Goal: Task Accomplishment & Management: Complete application form

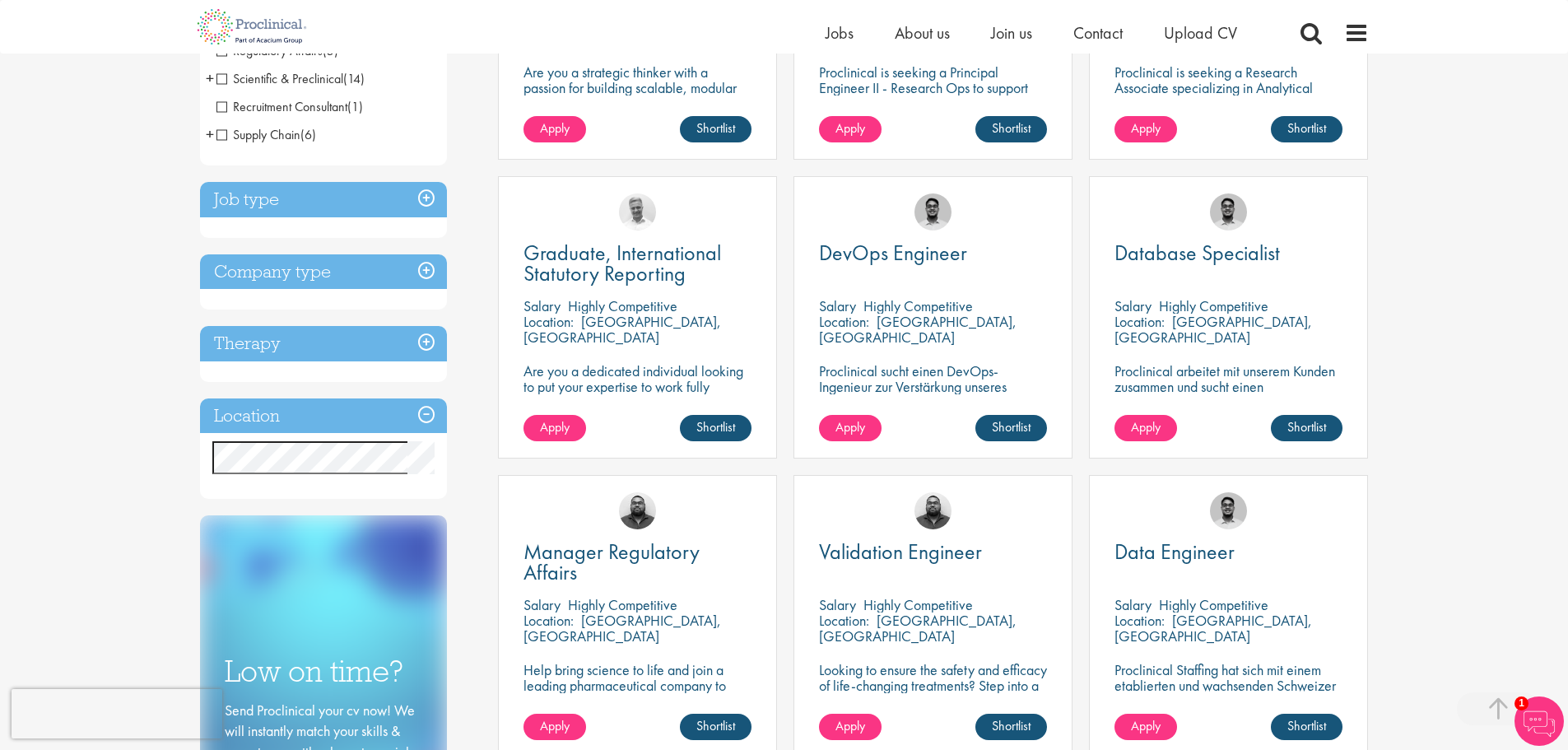
scroll to position [988, 0]
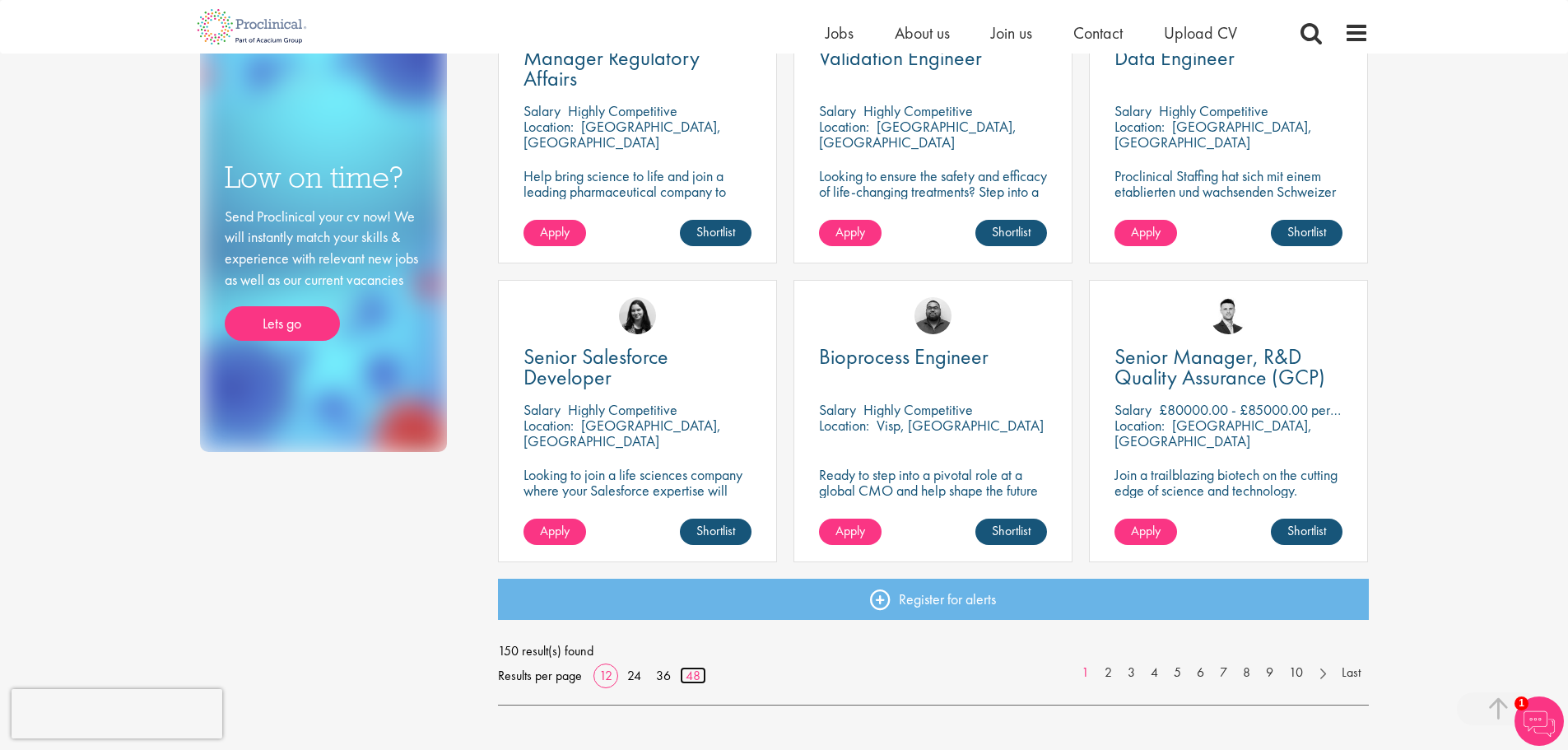
click at [691, 675] on link "48" at bounding box center [693, 675] width 27 height 18
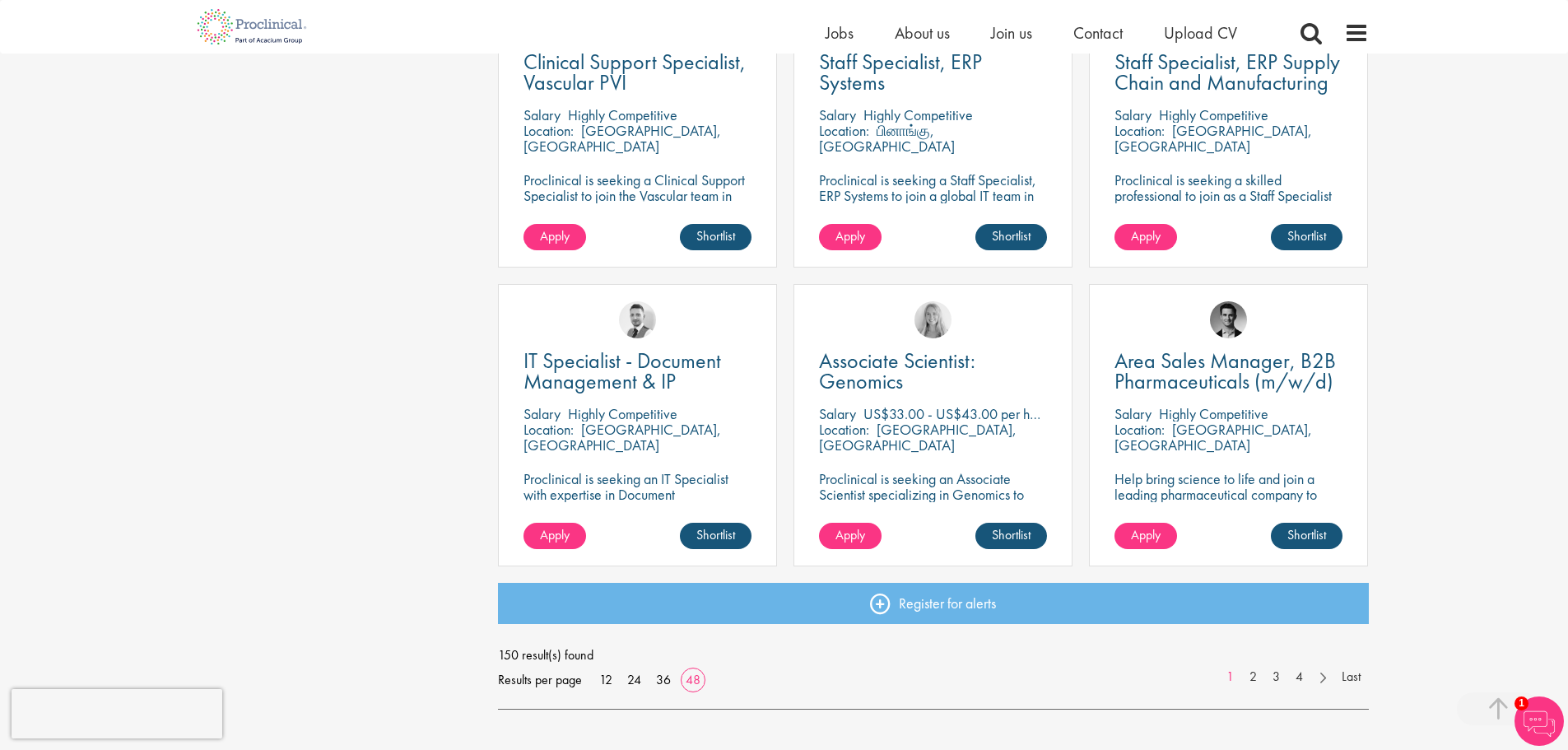
scroll to position [4609, 0]
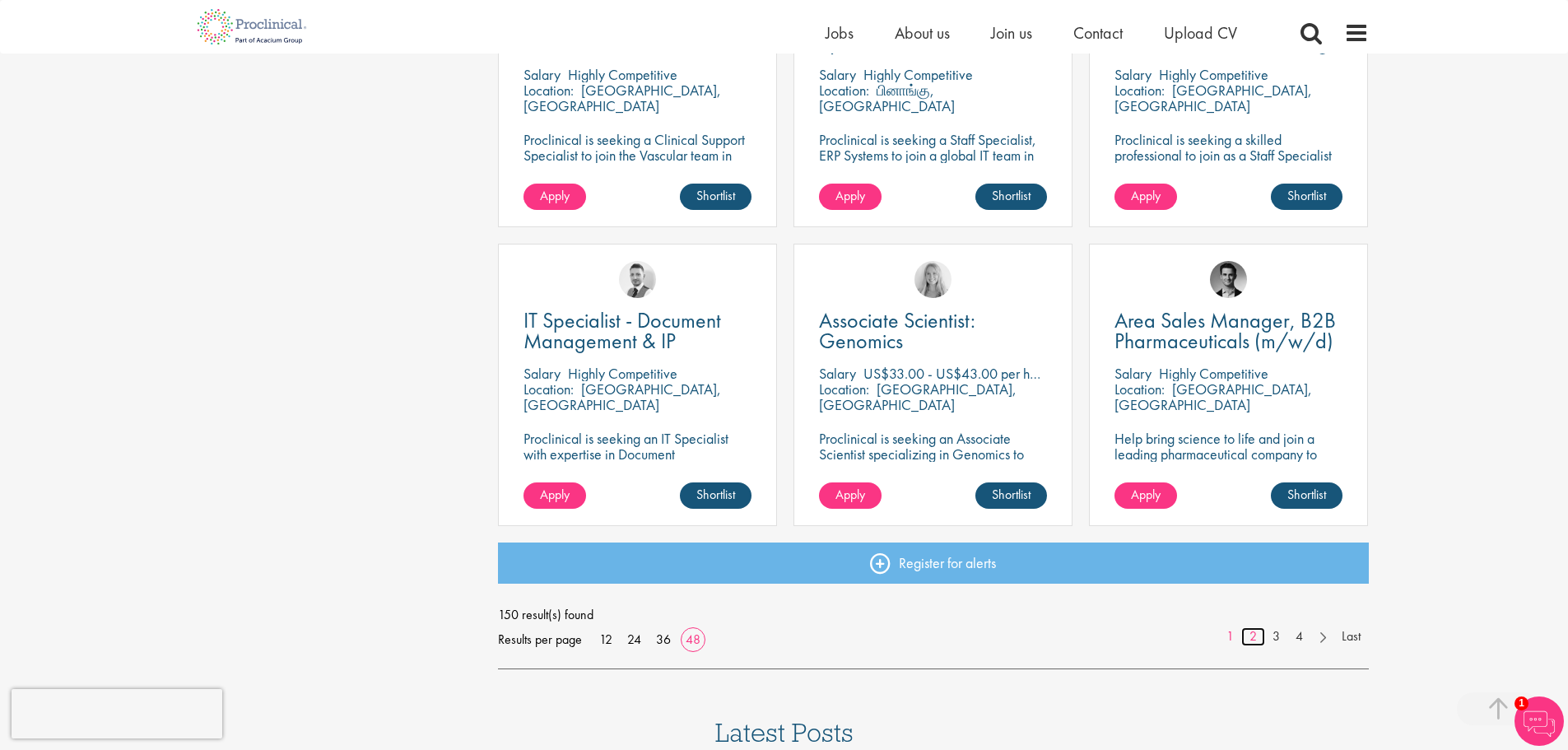
click at [1253, 636] on link "2" at bounding box center [1253, 636] width 24 height 19
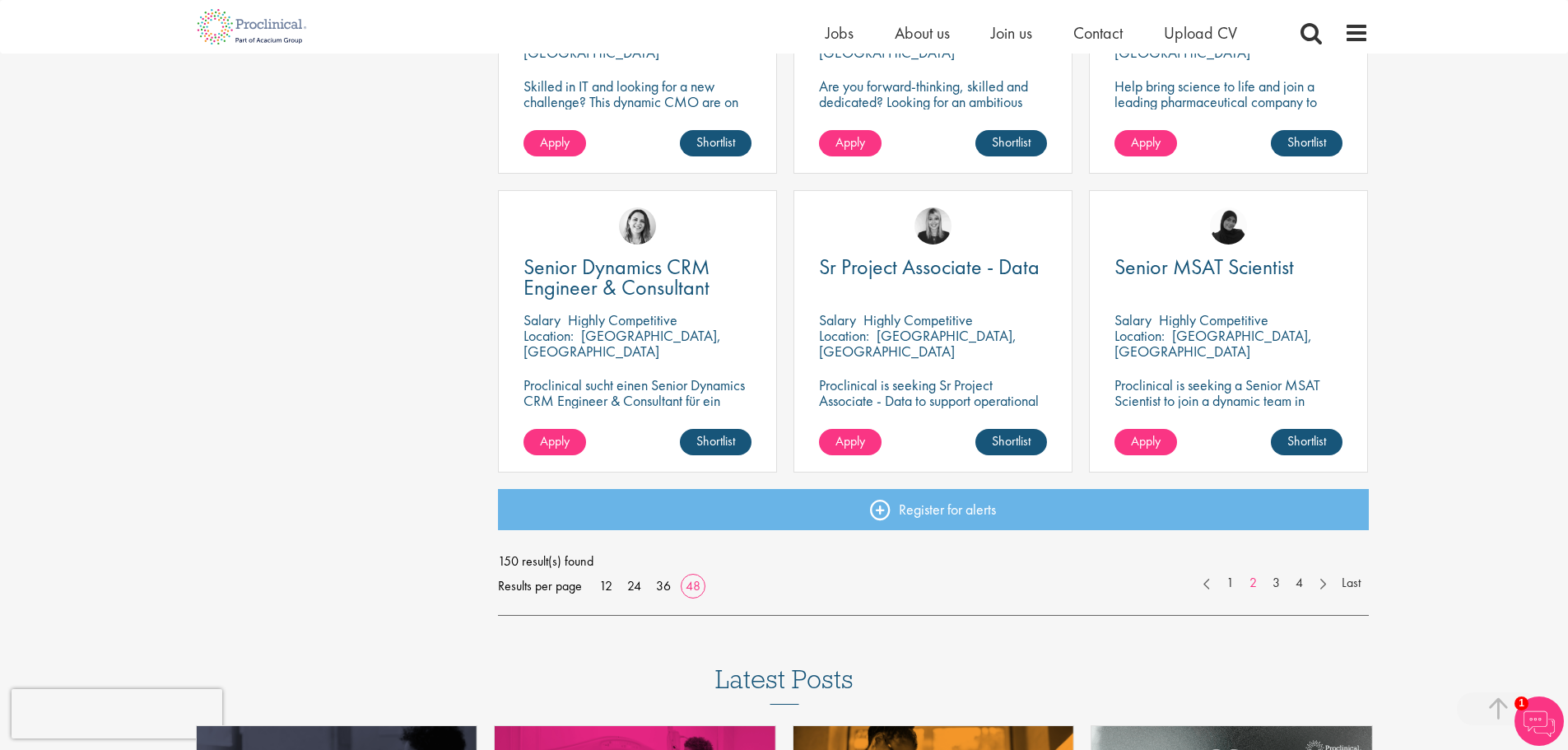
scroll to position [4690, 0]
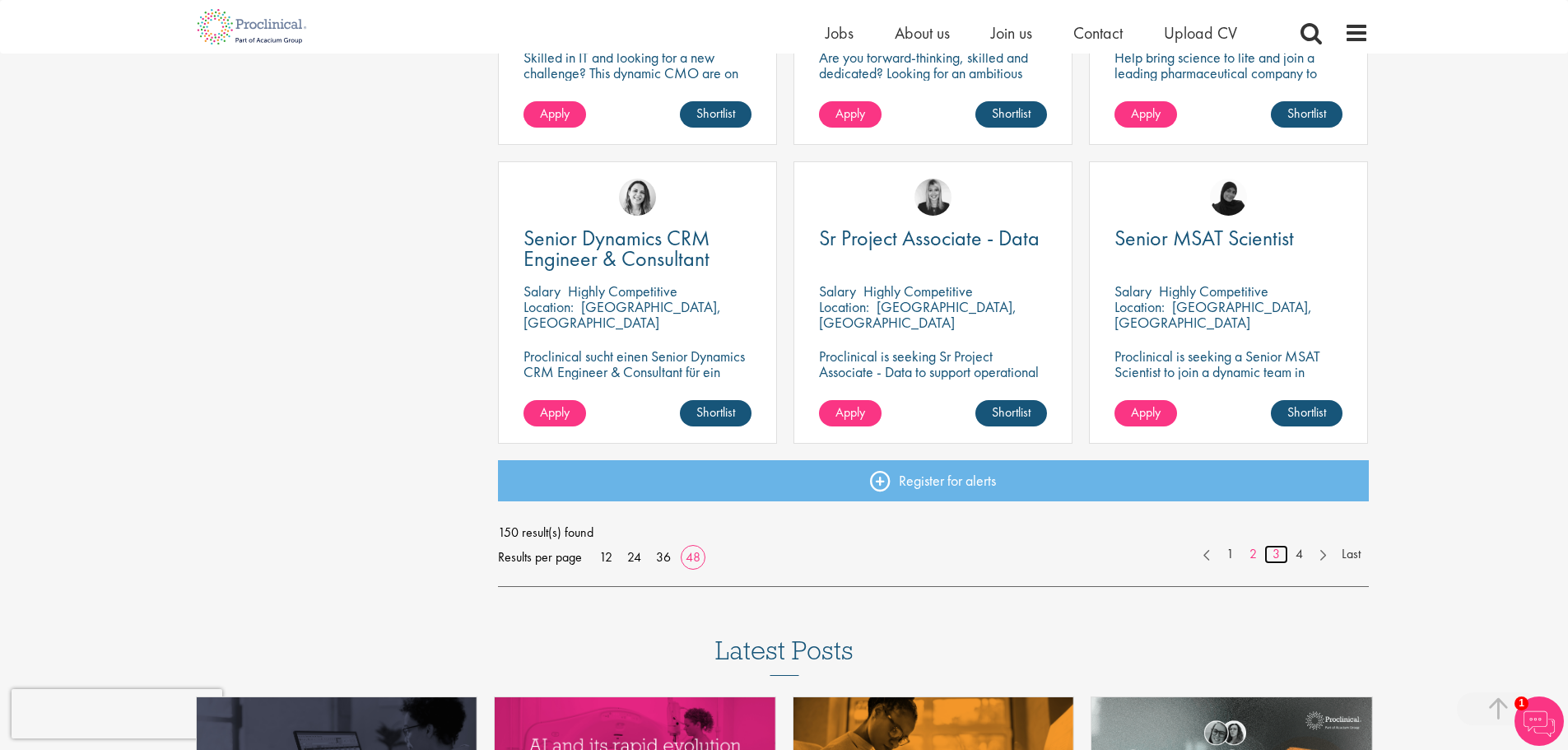
click at [1274, 550] on link "3" at bounding box center [1277, 554] width 24 height 19
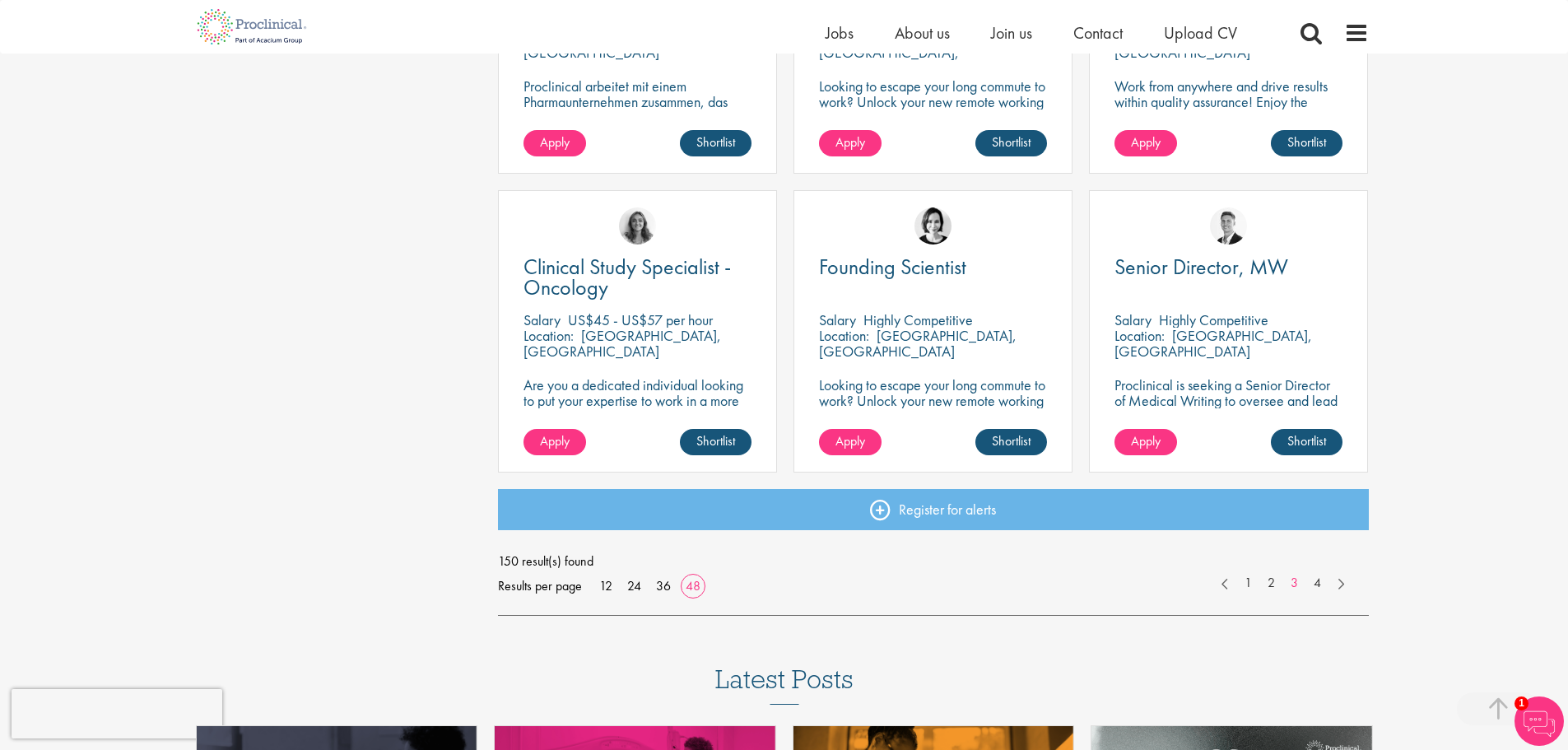
scroll to position [4690, 0]
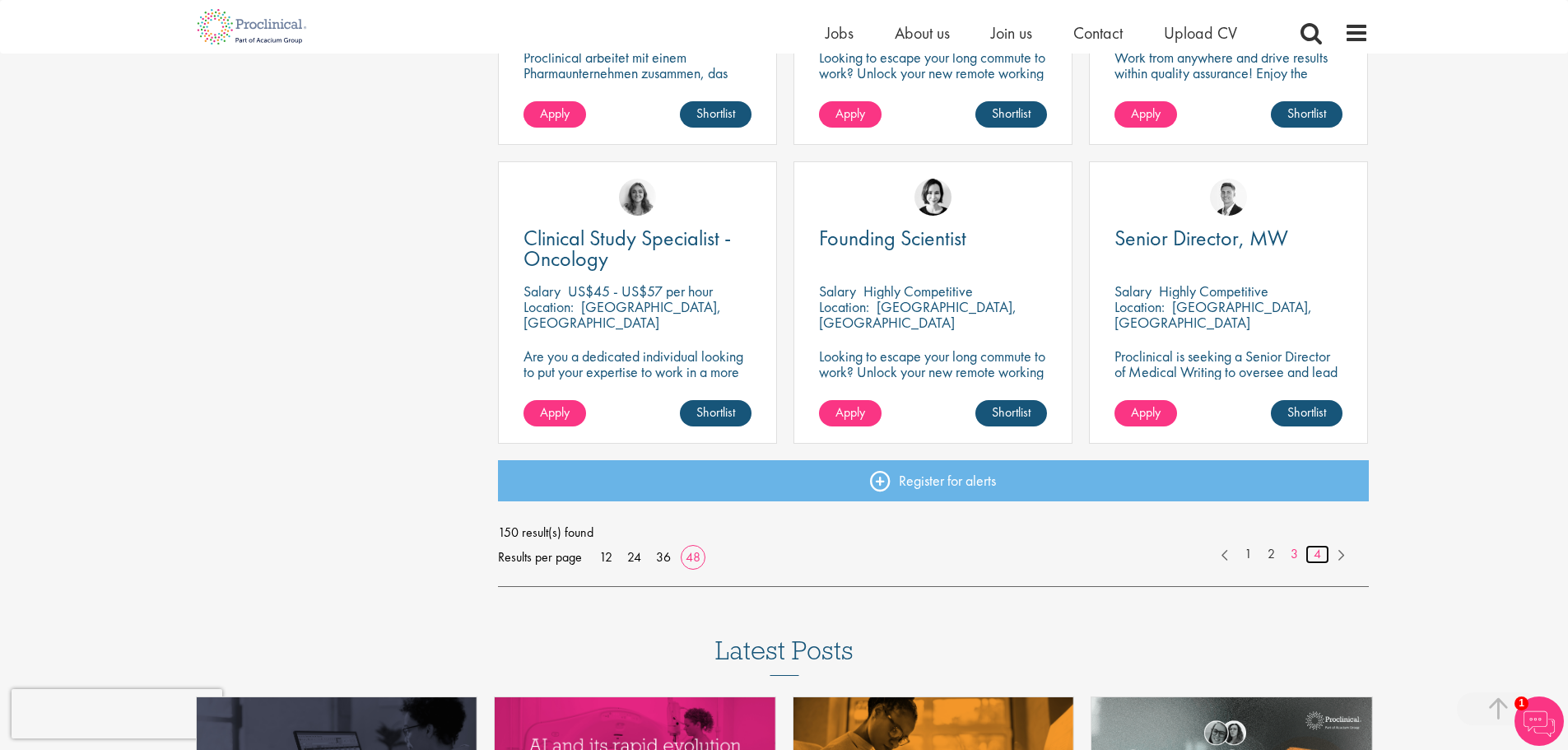
click at [1316, 554] on link "4" at bounding box center [1317, 554] width 24 height 19
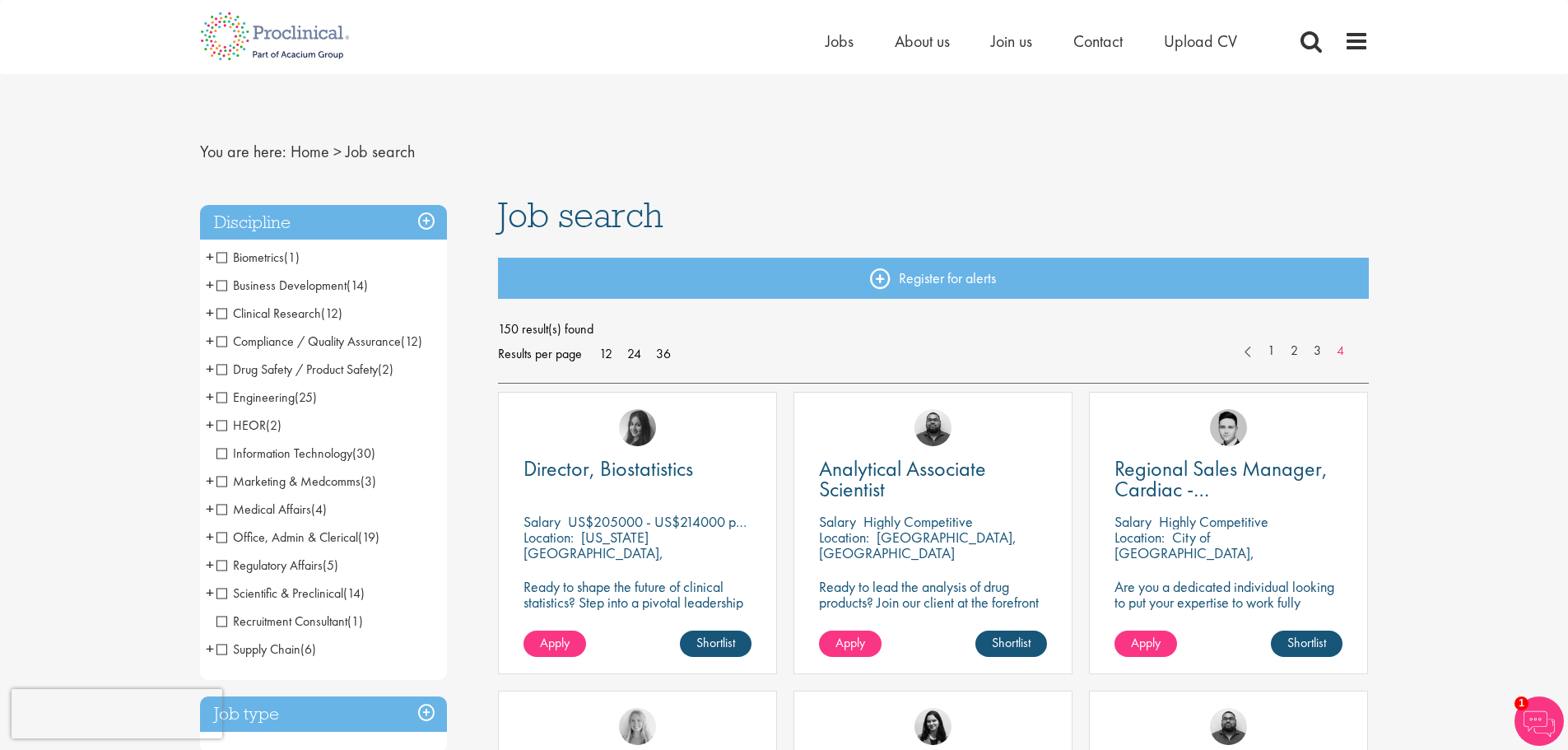
click at [222, 482] on span "Marketing & Medcomms" at bounding box center [288, 482] width 144 height 18
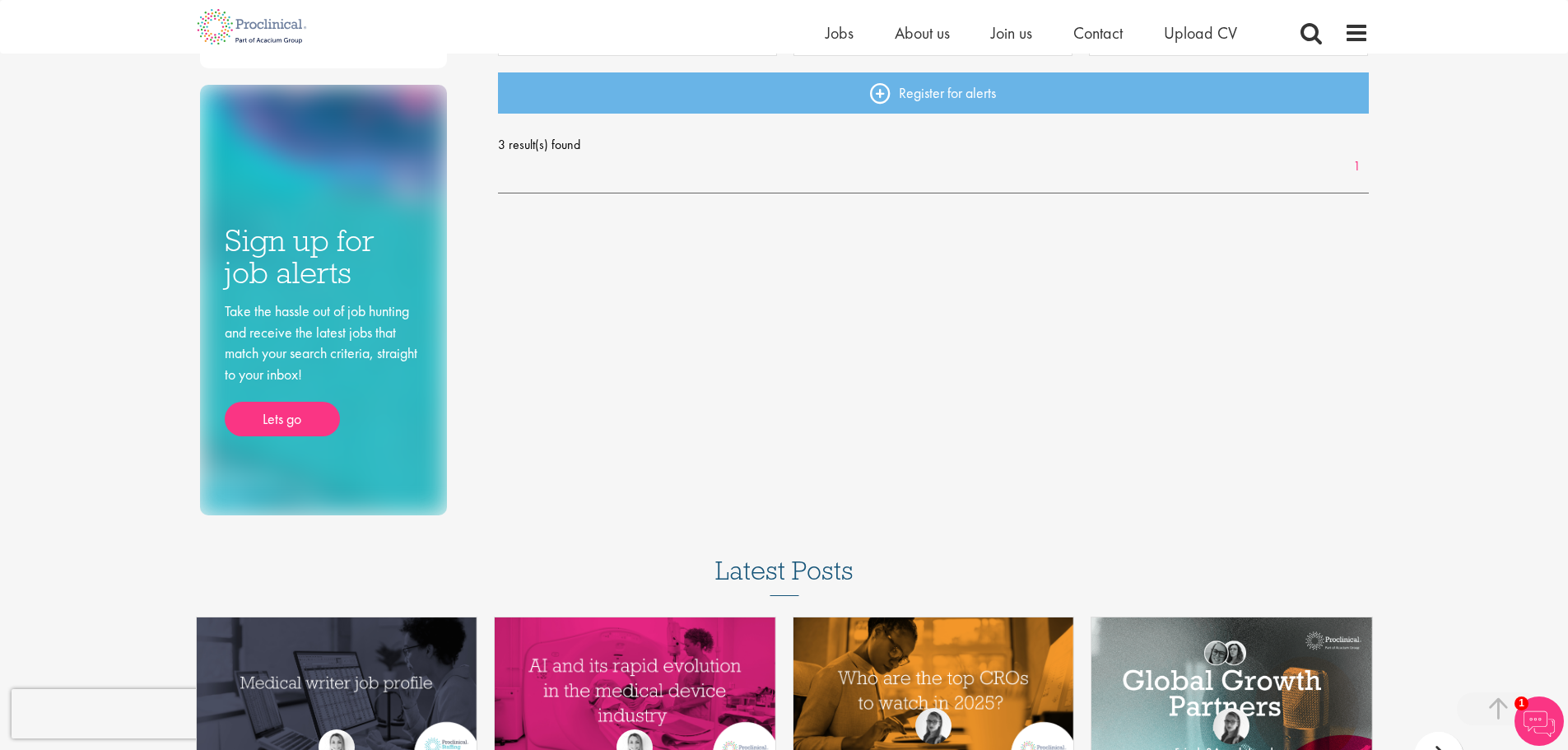
scroll to position [493, 0]
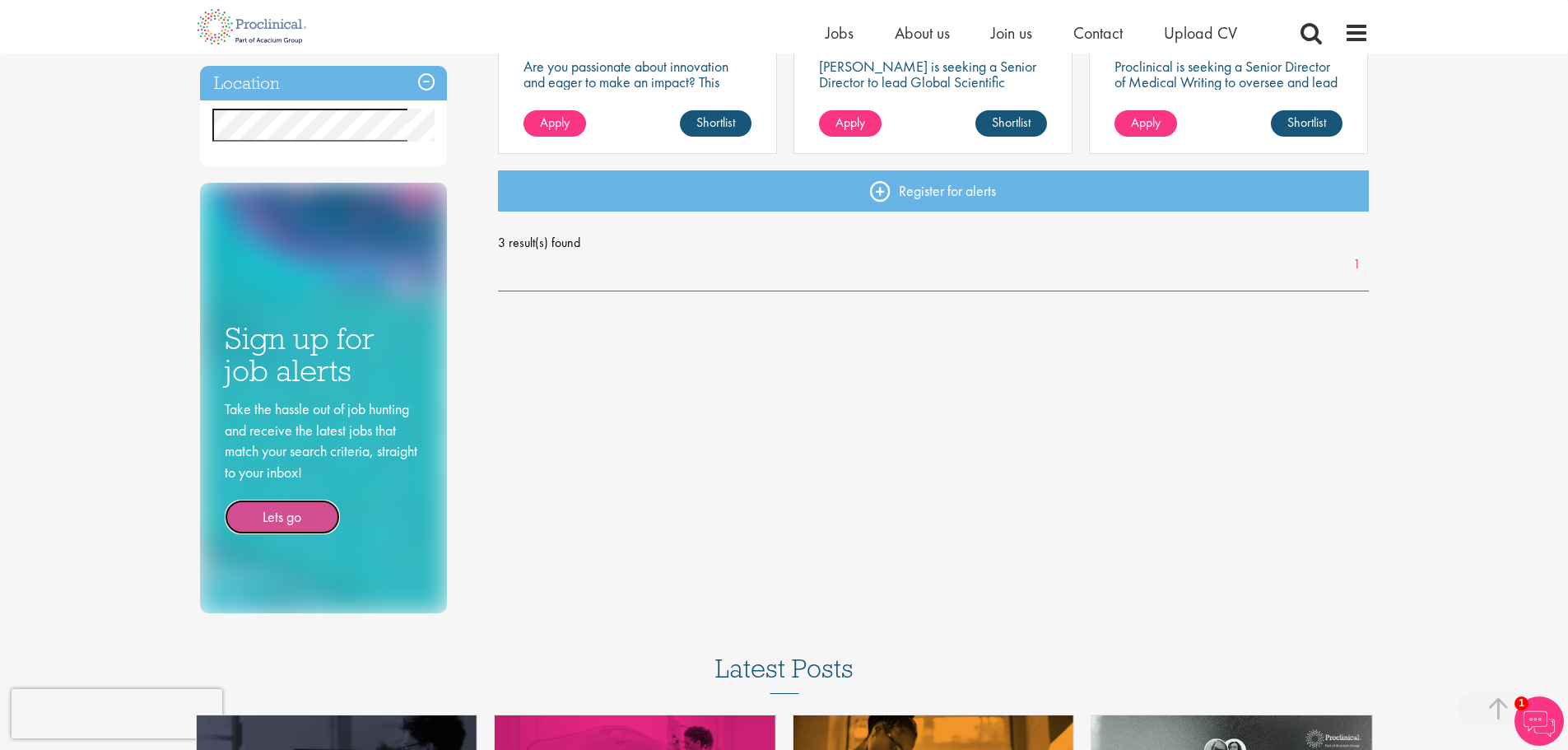
click at [284, 510] on link "Lets go" at bounding box center [282, 516] width 116 height 35
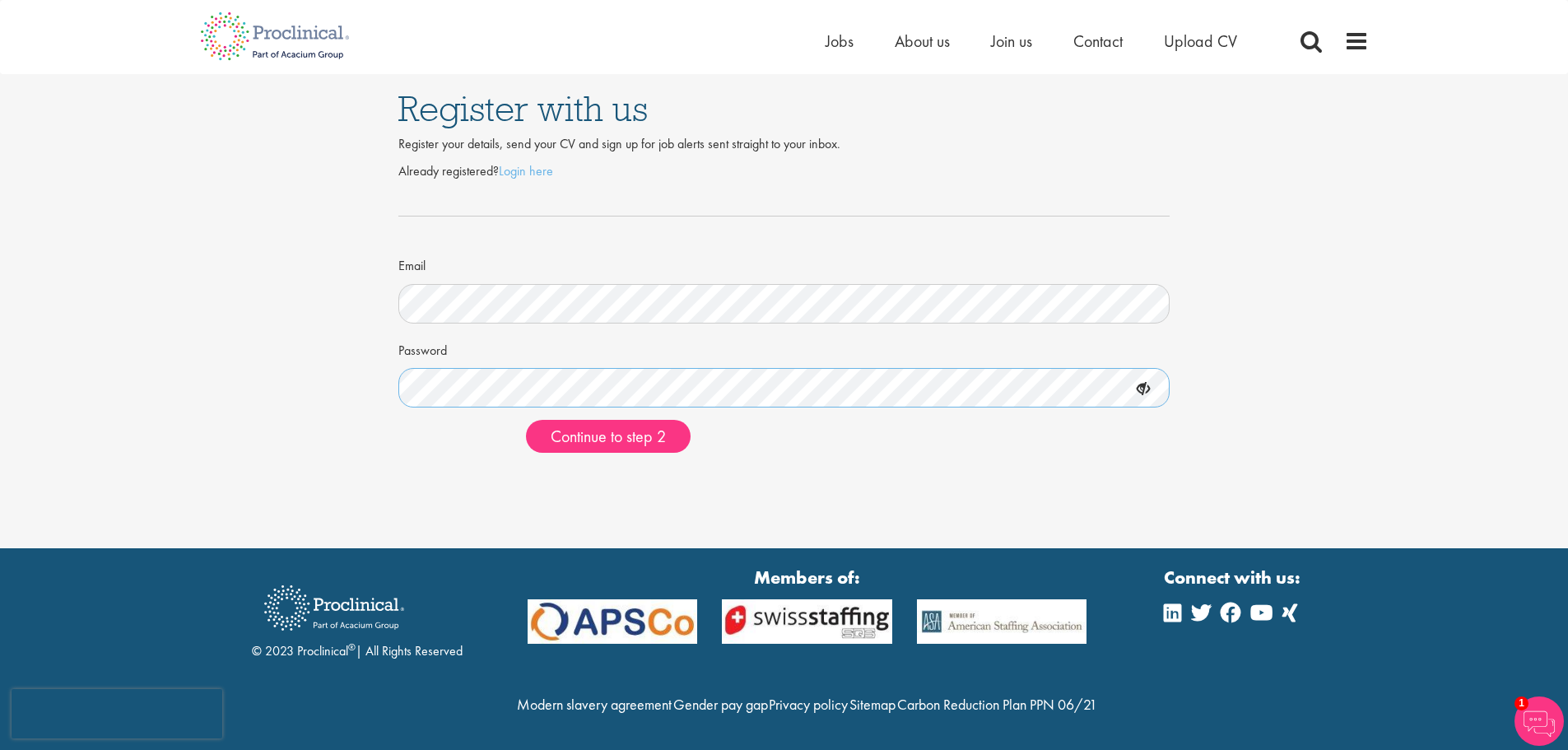
click at [383, 397] on div "Register with us Register your details, send your CV and sign up for job alerts…" at bounding box center [784, 269] width 1594 height 392
click at [1151, 392] on icon at bounding box center [1143, 389] width 28 height 28
click at [326, 381] on div "Register with us Register your details, send your CV and sign up for job alerts…" at bounding box center [784, 269] width 1594 height 392
click at [1142, 384] on icon at bounding box center [1143, 389] width 28 height 28
click at [623, 434] on span "Continue to step 2" at bounding box center [608, 436] width 116 height 22
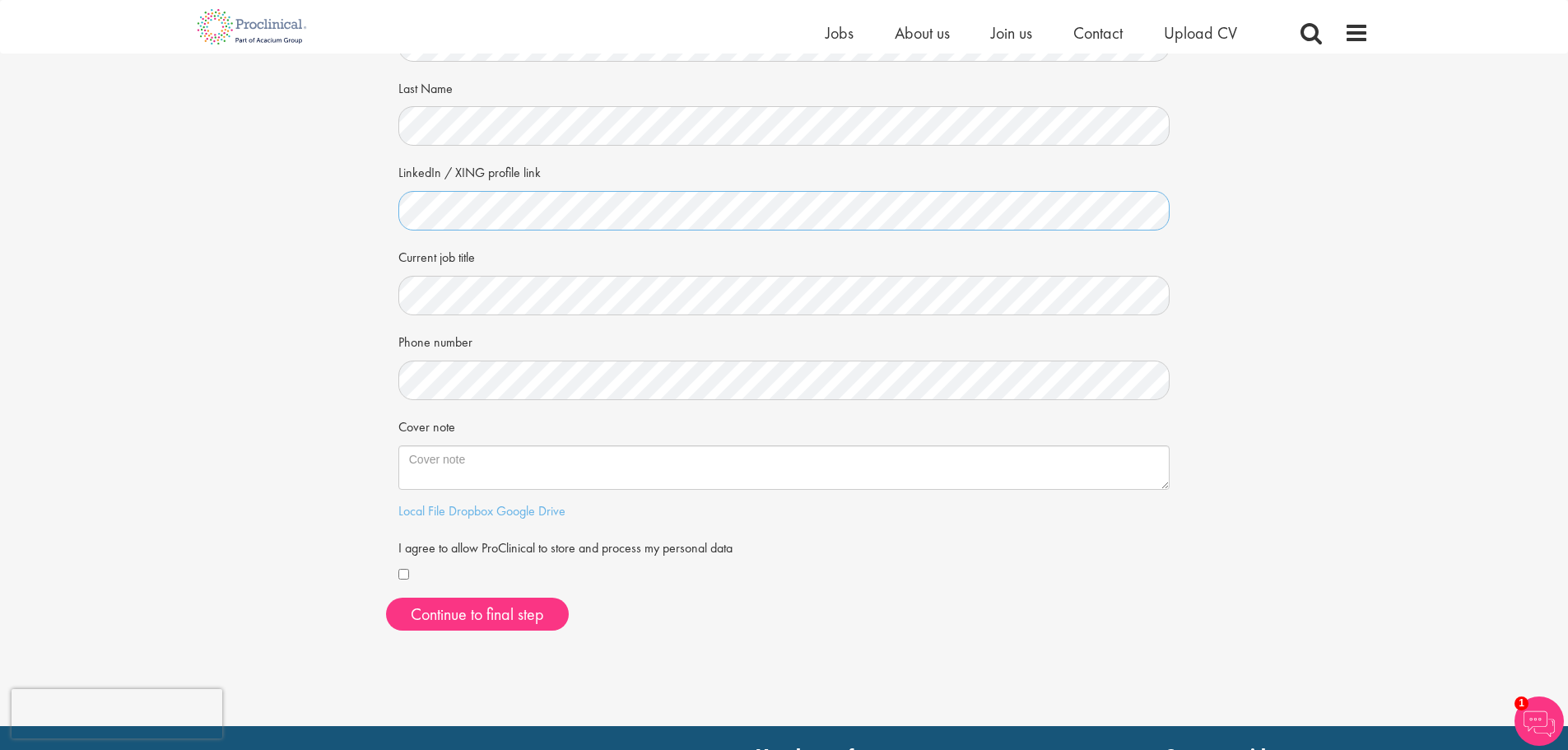
scroll to position [165, 0]
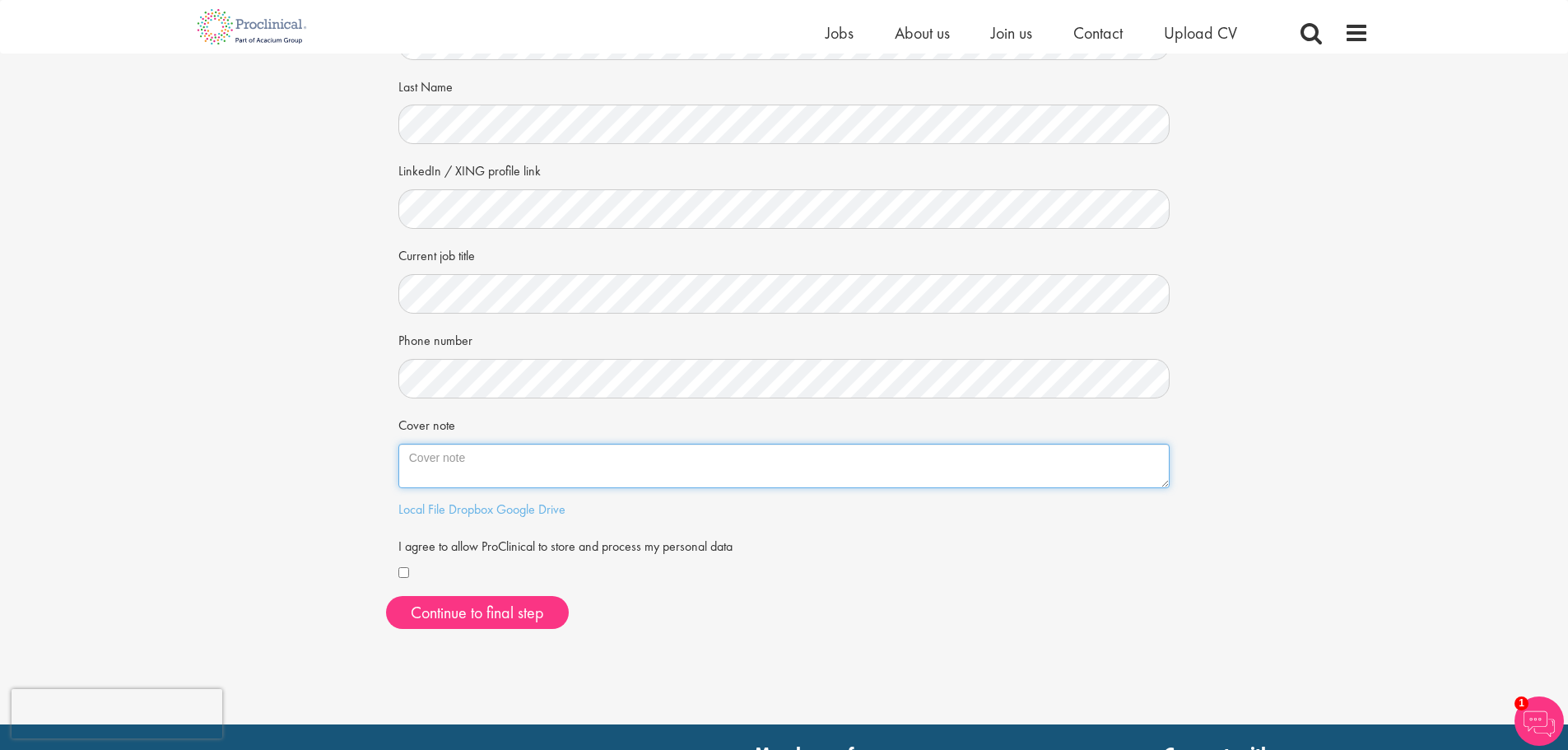
click at [451, 459] on textarea "Cover note" at bounding box center [785, 465] width 772 height 44
click at [446, 463] on textarea "Cover note" at bounding box center [785, 465] width 772 height 44
paste textarea "www.linkedin.com/in/annie-anderson-8a663b12"
type textarea "www.linkedin.com/in/annie-anderson-8a663b12"
drag, startPoint x: 655, startPoint y: 455, endPoint x: 381, endPoint y: 461, distance: 274.1
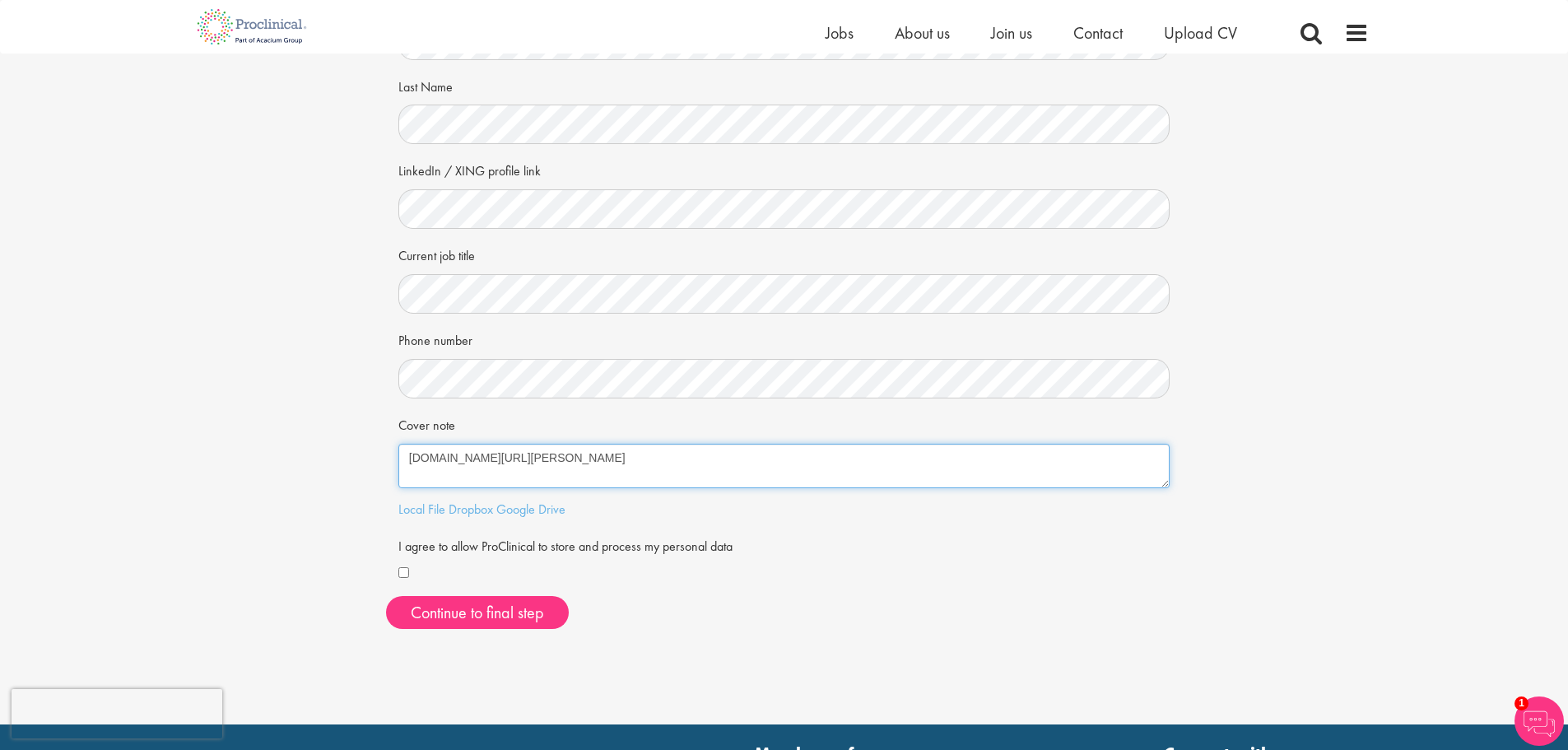
click at [381, 461] on div "Your personal details Please give us a few more details, which will help us fin…" at bounding box center [784, 264] width 1594 height 753
click at [431, 460] on textarea "Cover note" at bounding box center [785, 465] width 772 height 44
paste textarea "*Over 15 years’ experience in Medical Communications *Live on East Coast/drivin…"
drag, startPoint x: 657, startPoint y: 478, endPoint x: 465, endPoint y: 468, distance: 192.3
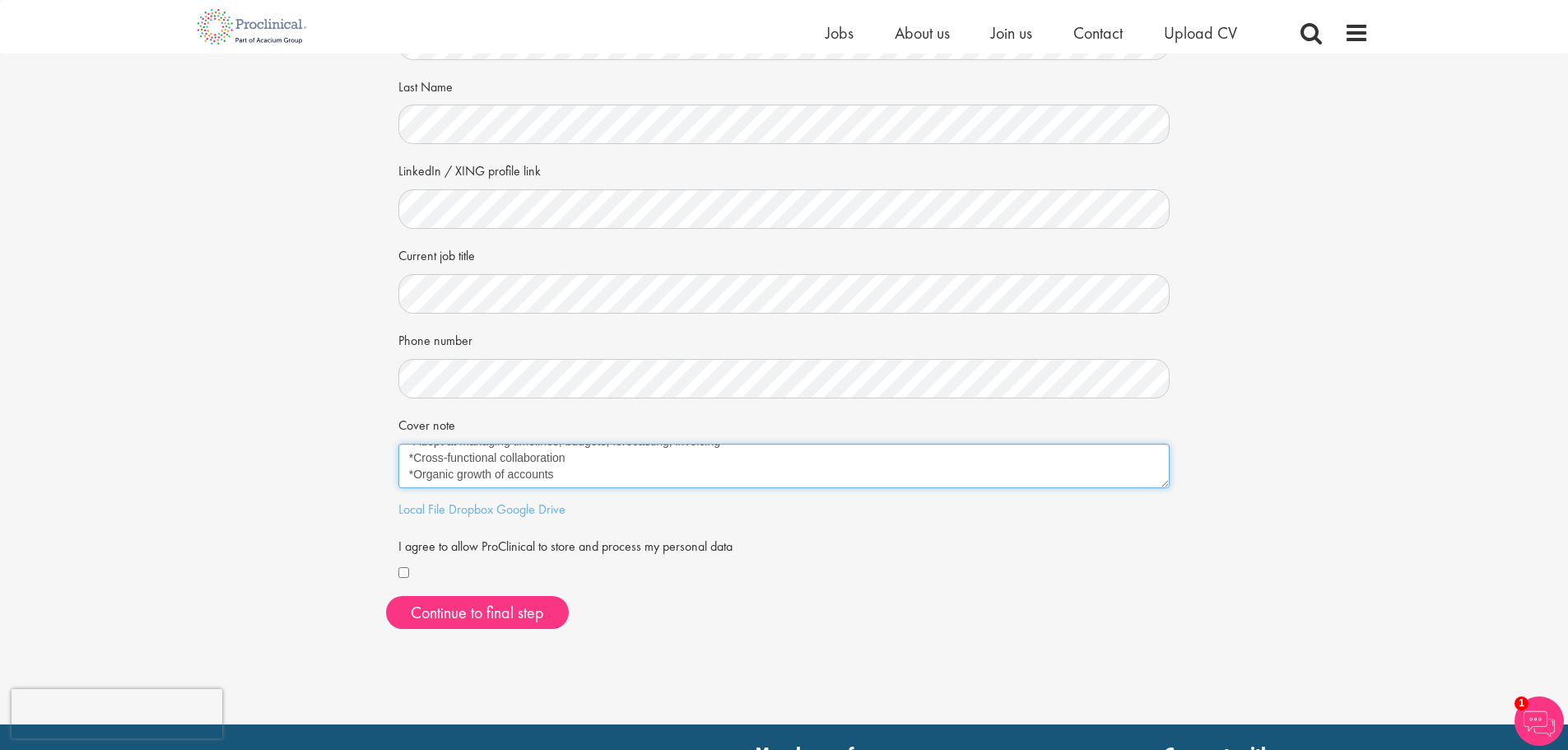
click at [465, 468] on textarea "Hello! *Over 15 years’ experience in Medical Communications *Live on East Coast…" at bounding box center [785, 465] width 772 height 44
click at [568, 471] on textarea "Hello! *Over 15 years’ experience in Medical Communications *Live on East Coast…" at bounding box center [785, 465] width 772 height 44
drag, startPoint x: 602, startPoint y: 473, endPoint x: 378, endPoint y: 440, distance: 226.4
click at [378, 440] on div "Your personal details Please give us a few more details, which will help us fin…" at bounding box center [784, 264] width 1594 height 753
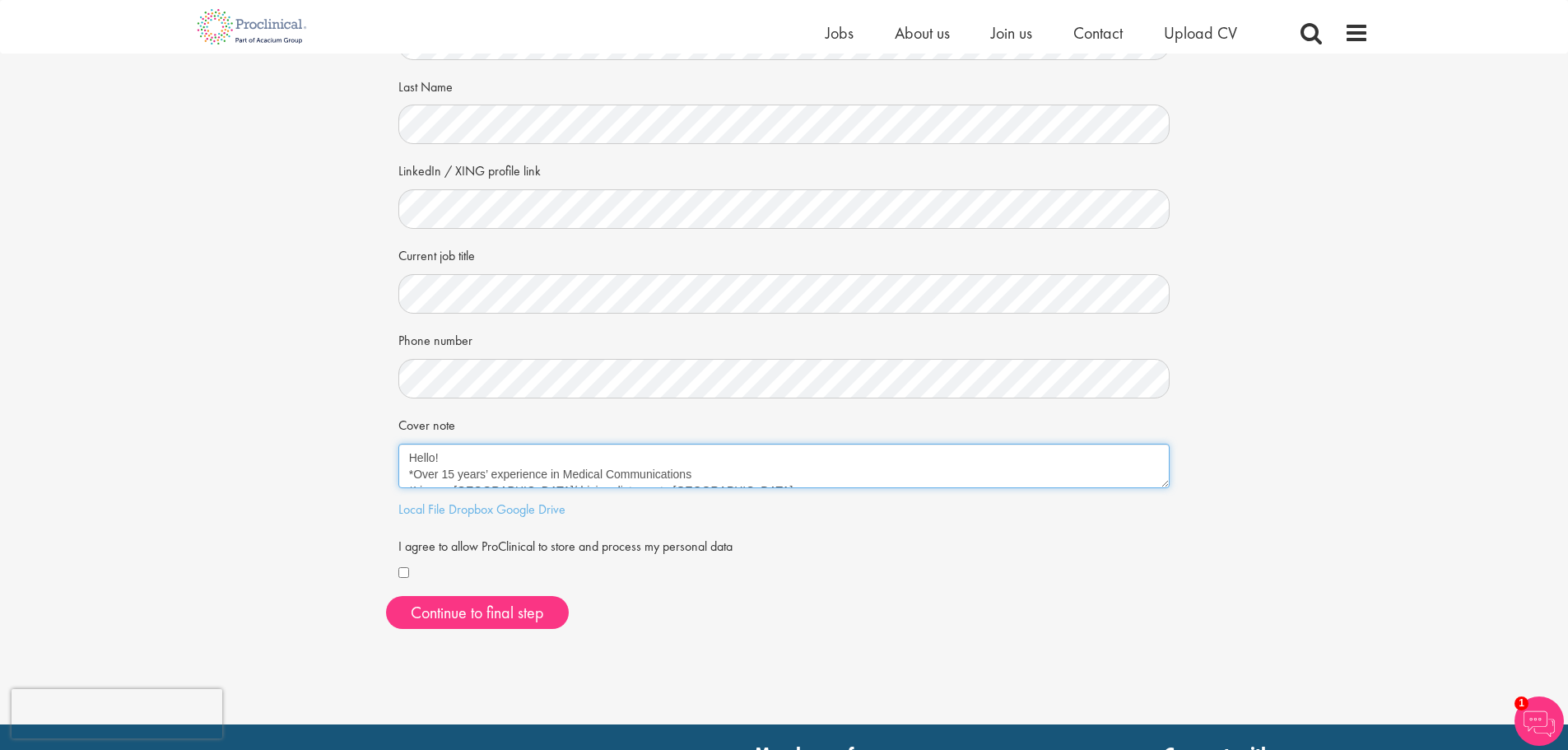
click at [410, 469] on textarea "Hello! *Over 15 years’ experience in Medical Communications *Live on East Coast…" at bounding box center [785, 465] width 772 height 44
click at [443, 465] on textarea "Hello! *Over 15 years’ experience in Medical Communications *Experience with HC…" at bounding box center [785, 465] width 772 height 44
click at [741, 473] on textarea "Hello! *15+ years’ experience in Medical Communications *Experience with HCP an…" at bounding box center [785, 465] width 772 height 44
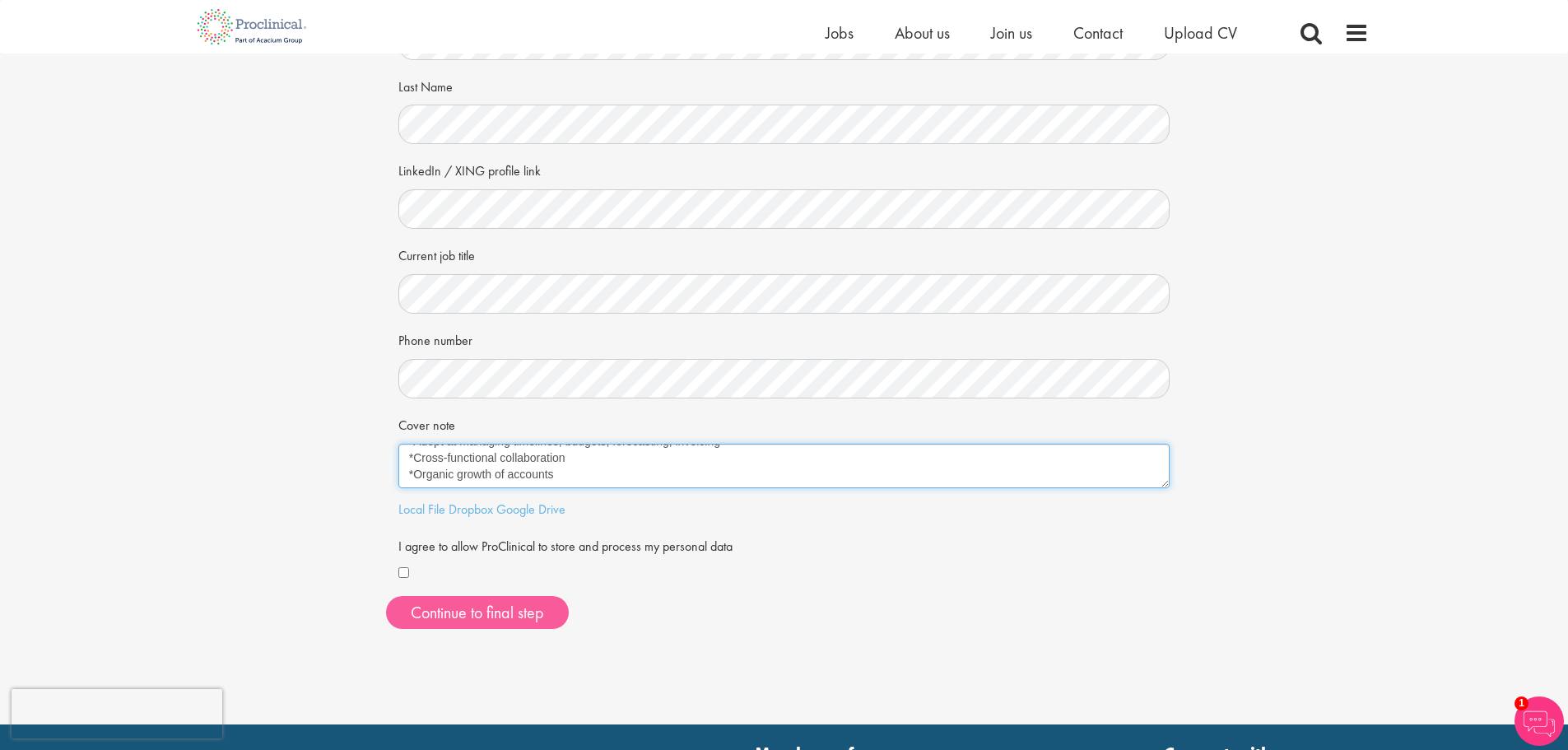
type textarea "Hello! *15+ years’ experience in Medical Communications *Experience with HCP an…"
click at [516, 617] on button "Continue to final step" at bounding box center [477, 612] width 183 height 33
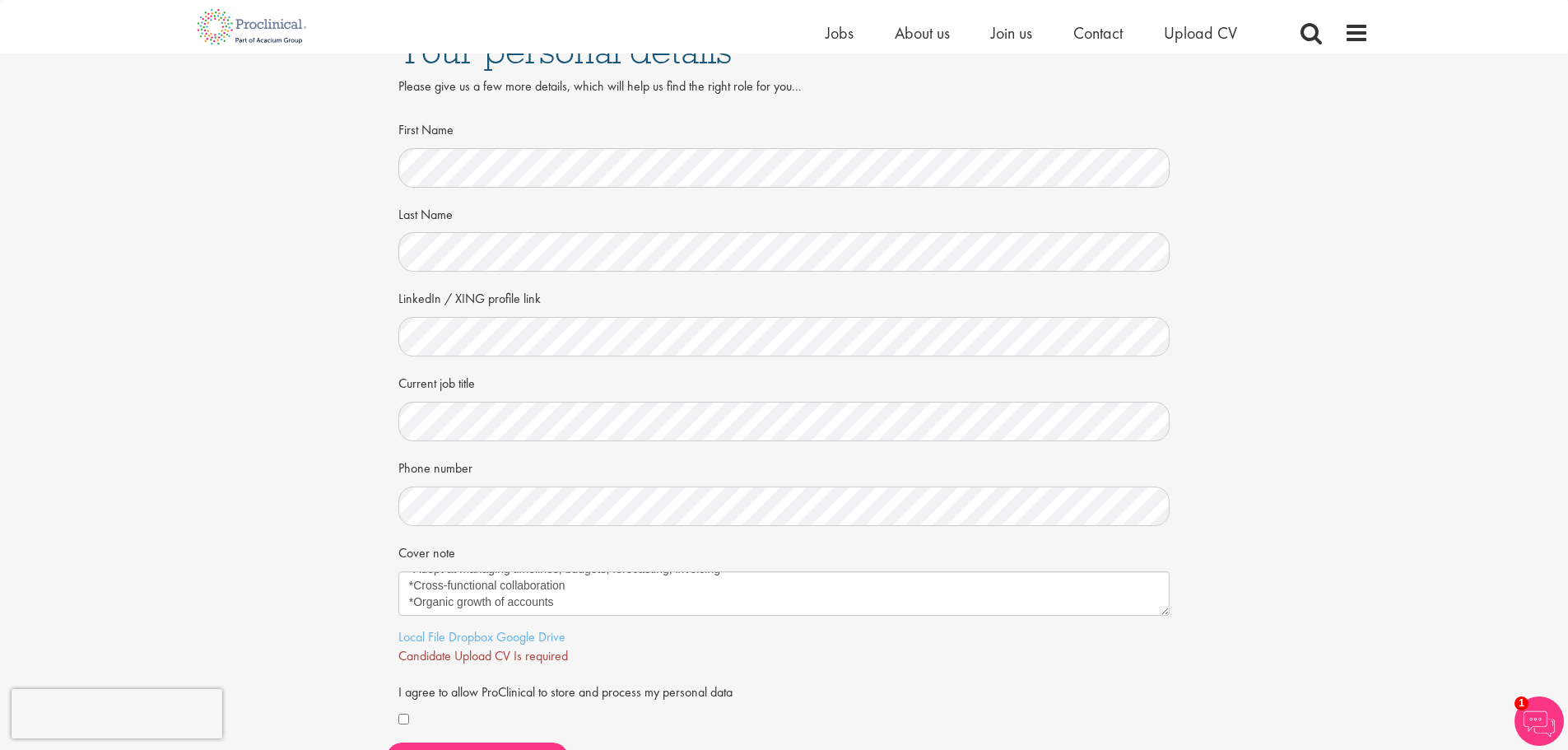
scroll to position [0, 0]
